Goal: Transaction & Acquisition: Download file/media

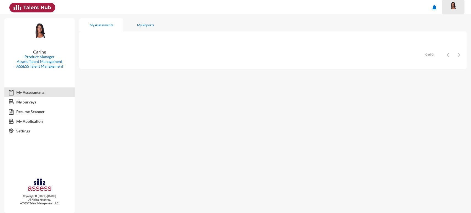
click at [456, 6] on img at bounding box center [453, 5] width 11 height 8
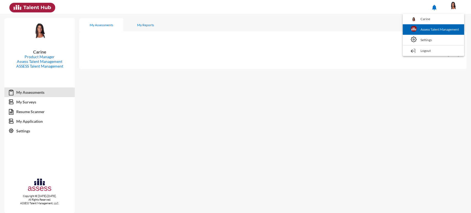
click at [451, 25] on link "Assess Talent Management" at bounding box center [434, 29] width 56 height 10
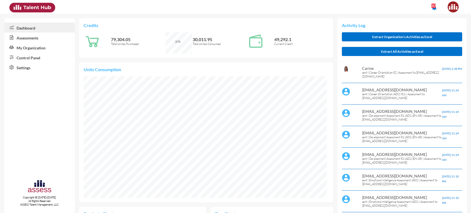
click at [33, 48] on link "My Organization" at bounding box center [39, 48] width 70 height 10
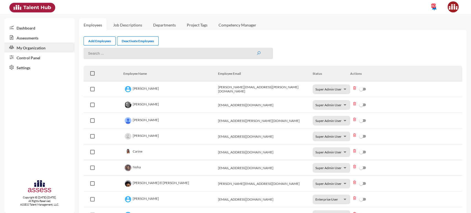
click at [39, 37] on link "Assessments" at bounding box center [39, 38] width 70 height 10
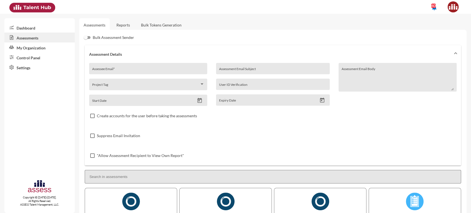
click at [116, 25] on link "Reports" at bounding box center [123, 25] width 22 height 14
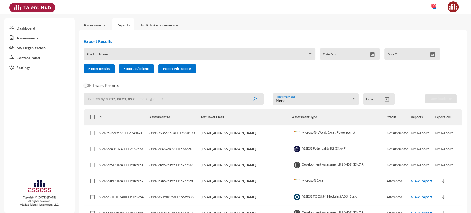
click at [120, 103] on input at bounding box center [174, 98] width 180 height 11
click at [120, 99] on input at bounding box center [174, 98] width 180 height 11
type input "career"
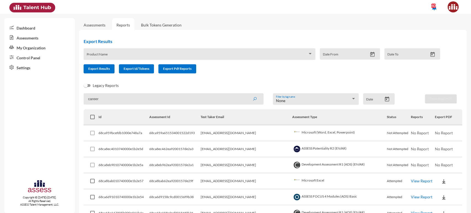
click at [246, 94] on button "submit" at bounding box center [255, 99] width 18 height 10
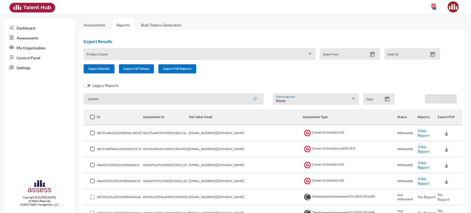
click at [423, 135] on link "View Report" at bounding box center [424, 132] width 12 height 9
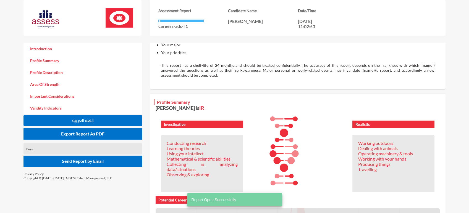
scroll to position [118, 0]
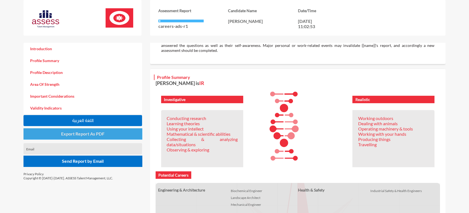
click at [86, 133] on span "Export Report As PDF" at bounding box center [82, 133] width 43 height 5
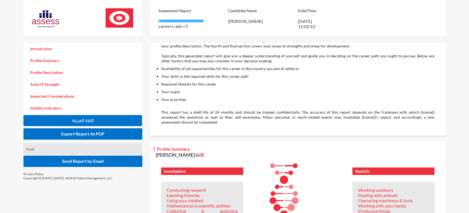
scroll to position [75, 0]
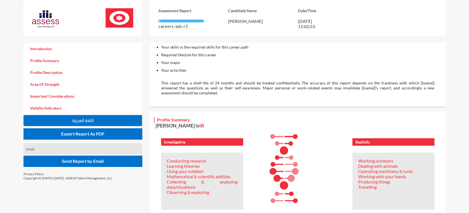
click at [178, 141] on p "Investigative" at bounding box center [202, 142] width 76 height 5
drag, startPoint x: 179, startPoint y: 127, endPoint x: 186, endPoint y: 126, distance: 6.7
click at [186, 126] on p "[PERSON_NAME] is IR" at bounding box center [297, 126] width 284 height 6
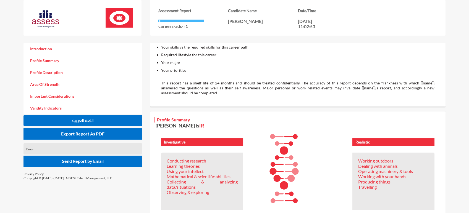
click at [173, 142] on p "Investigative" at bounding box center [202, 142] width 76 height 5
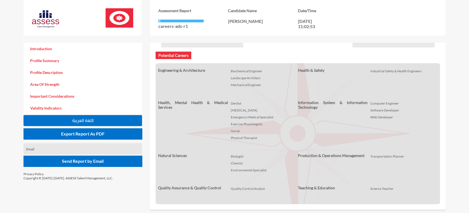
scroll to position [245, 0]
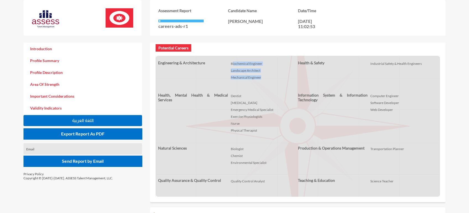
drag, startPoint x: 232, startPoint y: 64, endPoint x: 261, endPoint y: 76, distance: 31.4
click at [261, 76] on ul "Biochemical Engineer Landscape Architect Mechanical Engineer" at bounding box center [263, 74] width 70 height 32
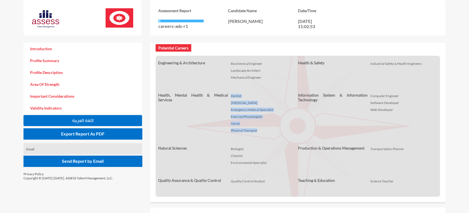
drag, startPoint x: 231, startPoint y: 95, endPoint x: 256, endPoint y: 130, distance: 42.5
click at [256, 130] on ul "Dentist [MEDICAL_DATA] Emergency Medical Specialist Exercise Physiologists Nurs…" at bounding box center [263, 117] width 70 height 53
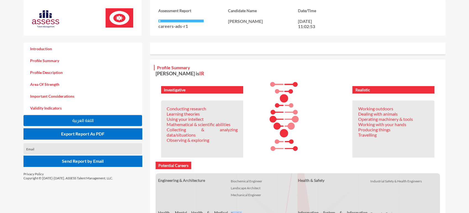
scroll to position [127, 0]
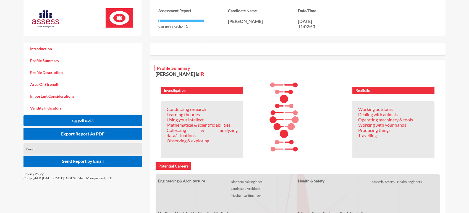
click at [175, 108] on p "Conducting research" at bounding box center [202, 109] width 71 height 5
click at [176, 115] on p "Learning theories" at bounding box center [202, 114] width 71 height 5
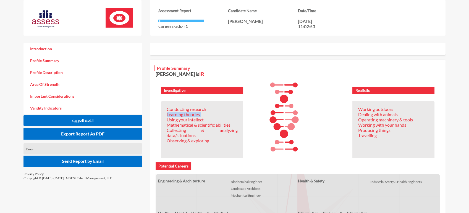
click at [176, 115] on p "Learning theories" at bounding box center [202, 114] width 71 height 5
click at [174, 132] on p "Collecting & analyzing data/situations" at bounding box center [202, 133] width 71 height 10
click at [177, 141] on p "Observing & exploring" at bounding box center [202, 140] width 71 height 5
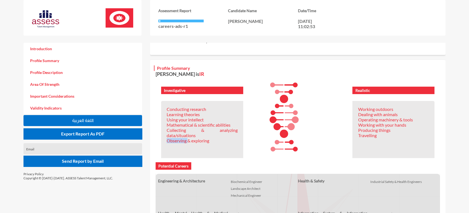
click at [177, 141] on p "Observing & exploring" at bounding box center [202, 140] width 71 height 5
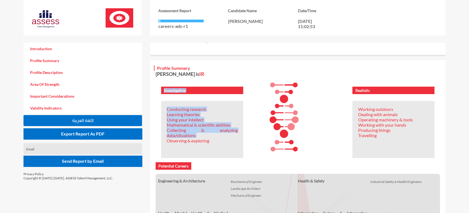
click at [177, 141] on p "Observing & exploring" at bounding box center [202, 140] width 71 height 5
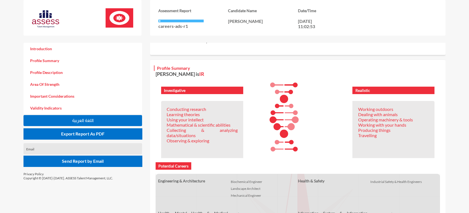
click at [365, 110] on p "Working outdoors" at bounding box center [393, 109] width 71 height 5
click at [376, 125] on p "Working with your hands" at bounding box center [393, 124] width 71 height 5
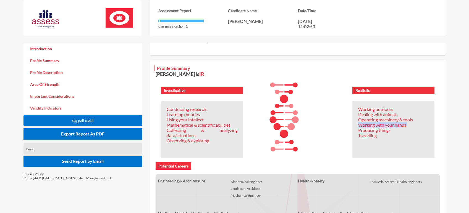
click at [376, 125] on p "Working with your hands" at bounding box center [393, 124] width 71 height 5
click at [369, 132] on p "Producing things" at bounding box center [393, 130] width 71 height 5
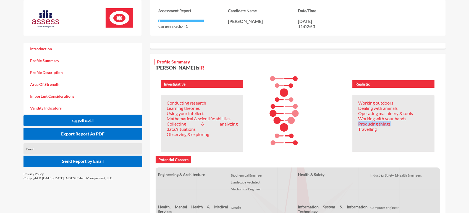
scroll to position [135, 0]
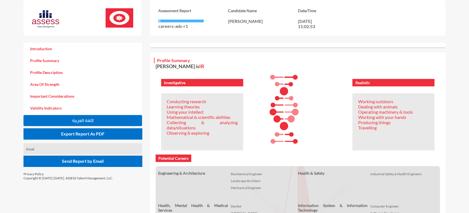
click at [176, 81] on p "Investigative" at bounding box center [202, 82] width 76 height 5
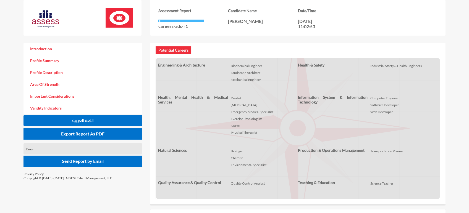
scroll to position [243, 0]
click at [380, 149] on li "Transportation Planner" at bounding box center [402, 151] width 64 height 4
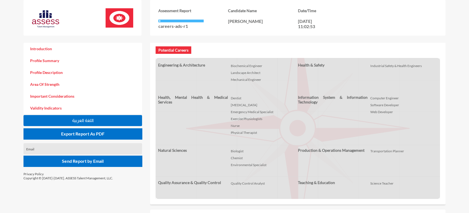
click at [238, 178] on ul "Quality Control Analyst" at bounding box center [263, 187] width 70 height 19
click at [246, 183] on li "Quality Control Analyst" at bounding box center [263, 183] width 64 height 4
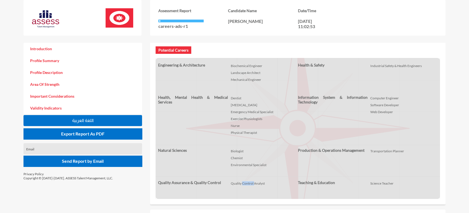
click at [246, 183] on li "Quality Control Analyst" at bounding box center [263, 183] width 64 height 4
click at [389, 149] on li "Transportation Planner" at bounding box center [402, 151] width 64 height 4
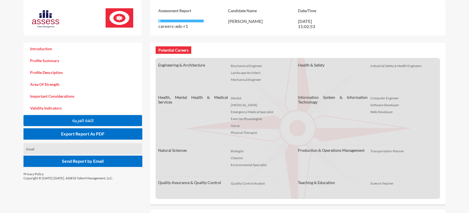
click at [240, 117] on li "Exercise Physiologists" at bounding box center [263, 119] width 64 height 4
click at [244, 117] on li "Exercise Physiologists" at bounding box center [263, 119] width 64 height 4
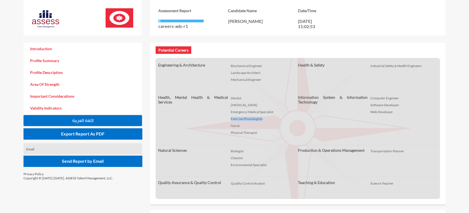
click at [244, 117] on li "Exercise Physiologists" at bounding box center [263, 119] width 64 height 4
